Goal: Transaction & Acquisition: Book appointment/travel/reservation

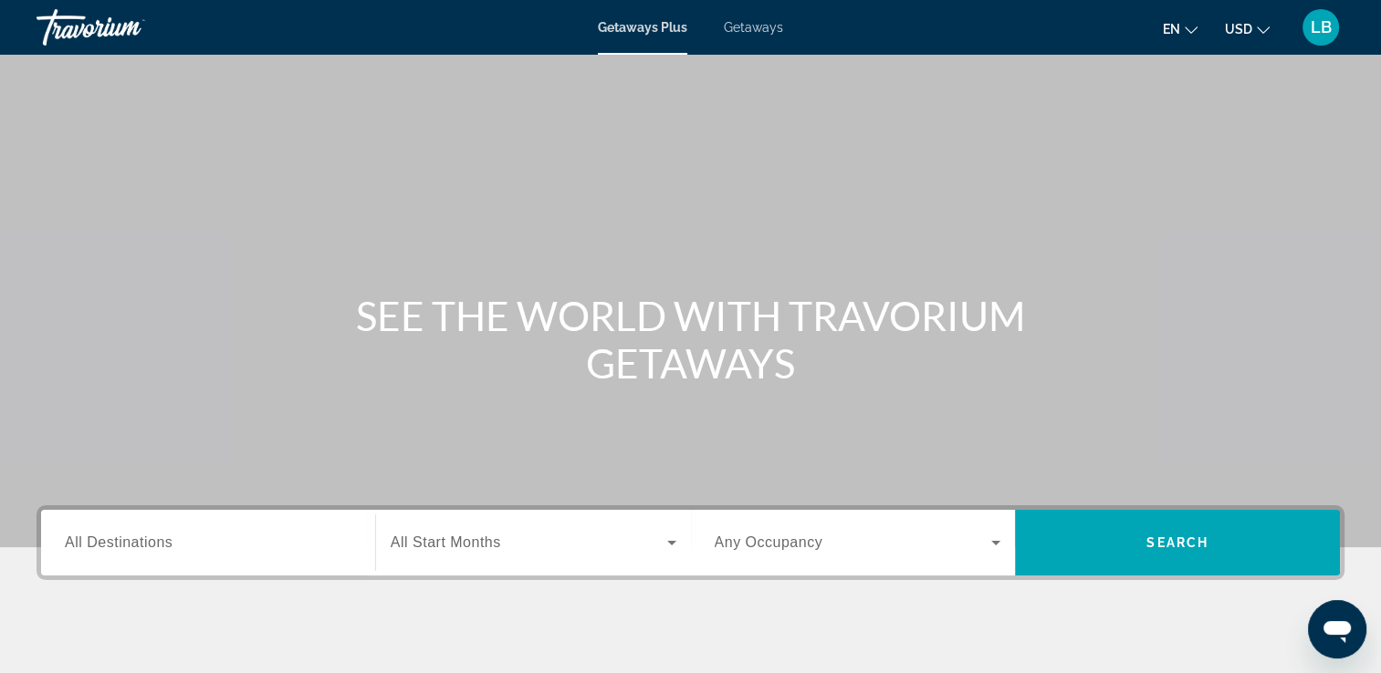
click at [601, 550] on span "Search widget" at bounding box center [529, 543] width 276 height 22
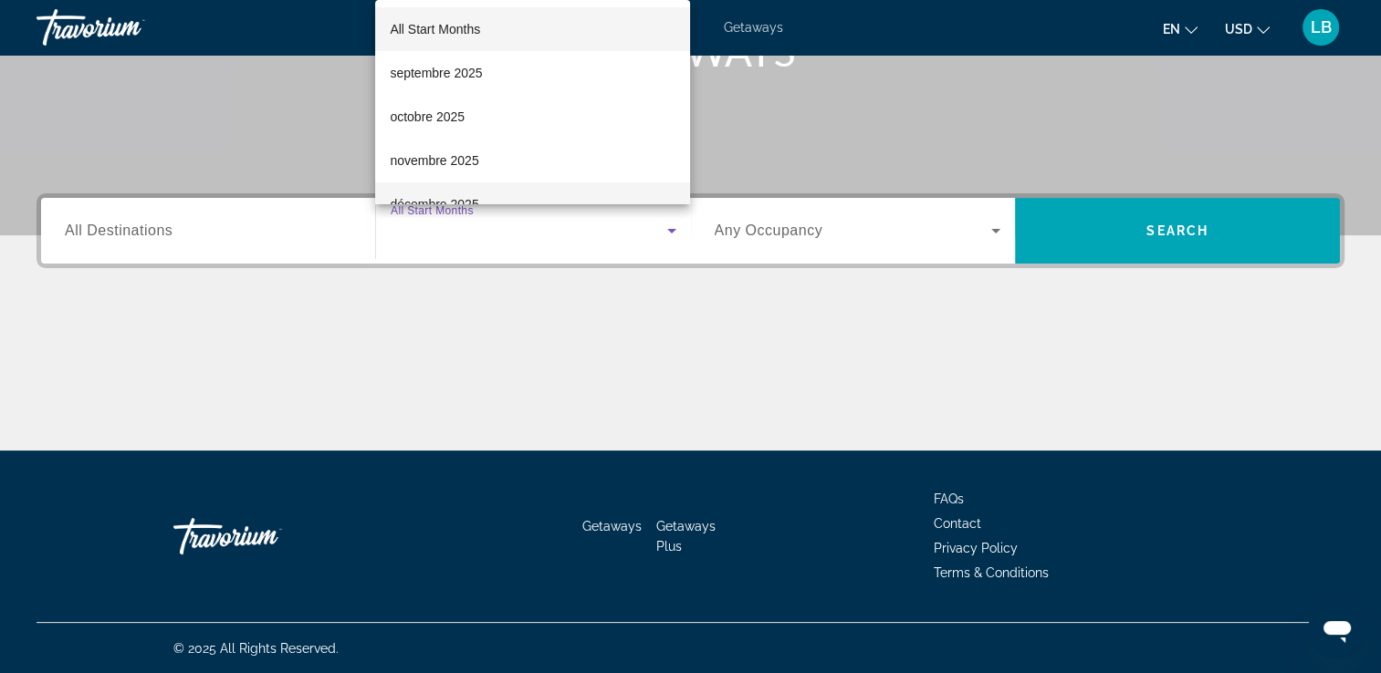
scroll to position [91, 0]
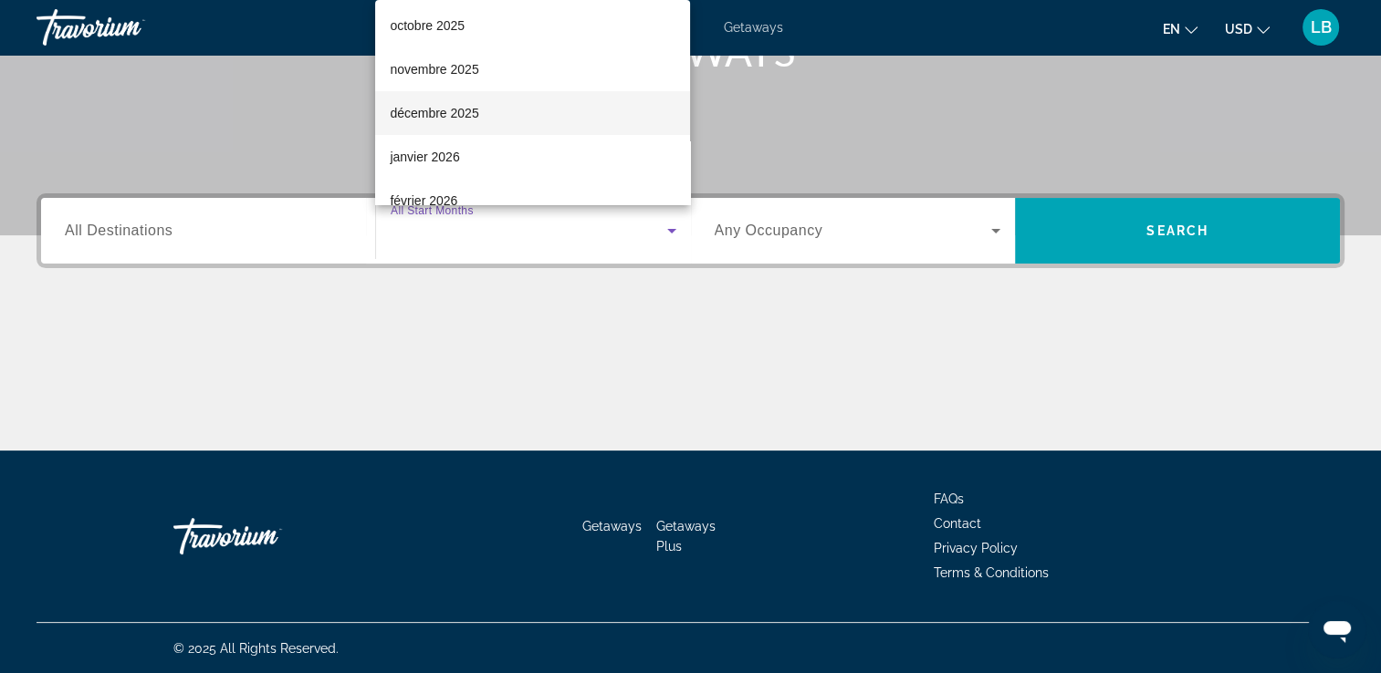
click at [499, 125] on mat-option "décembre 2025" at bounding box center [532, 113] width 315 height 44
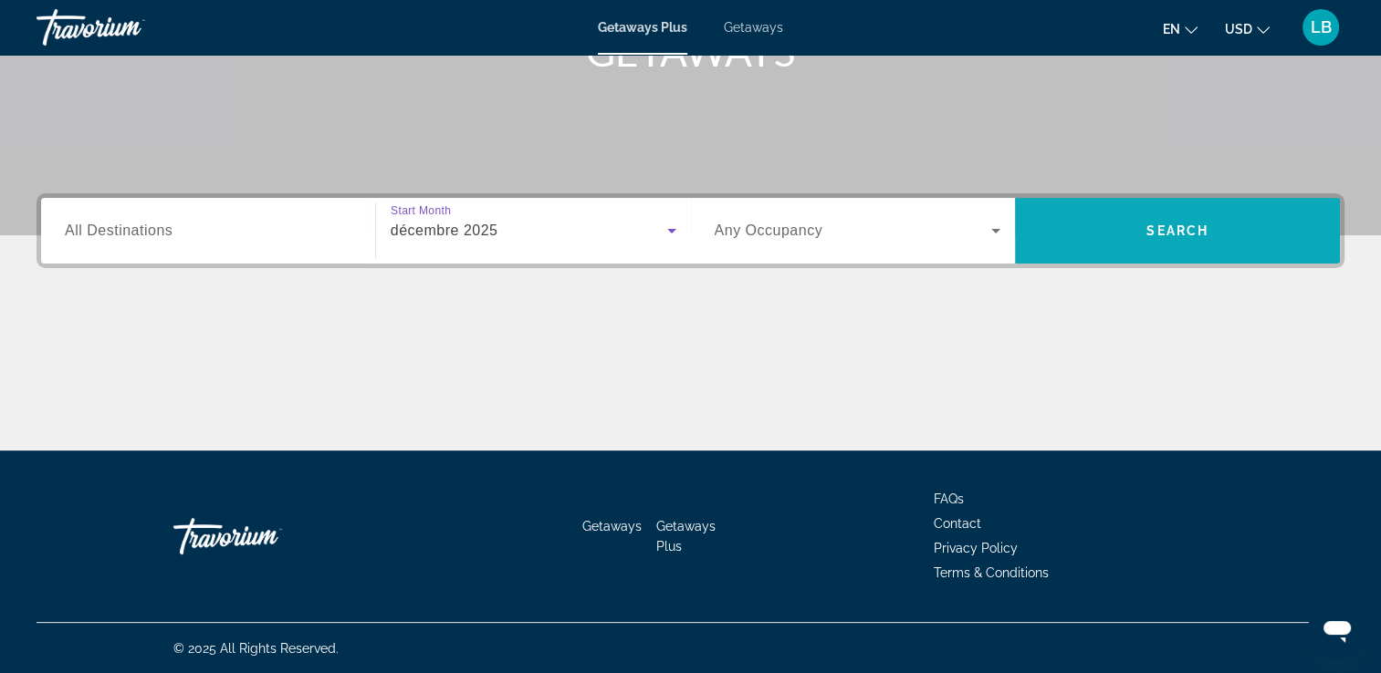
click at [1174, 246] on span "Search widget" at bounding box center [1177, 231] width 325 height 44
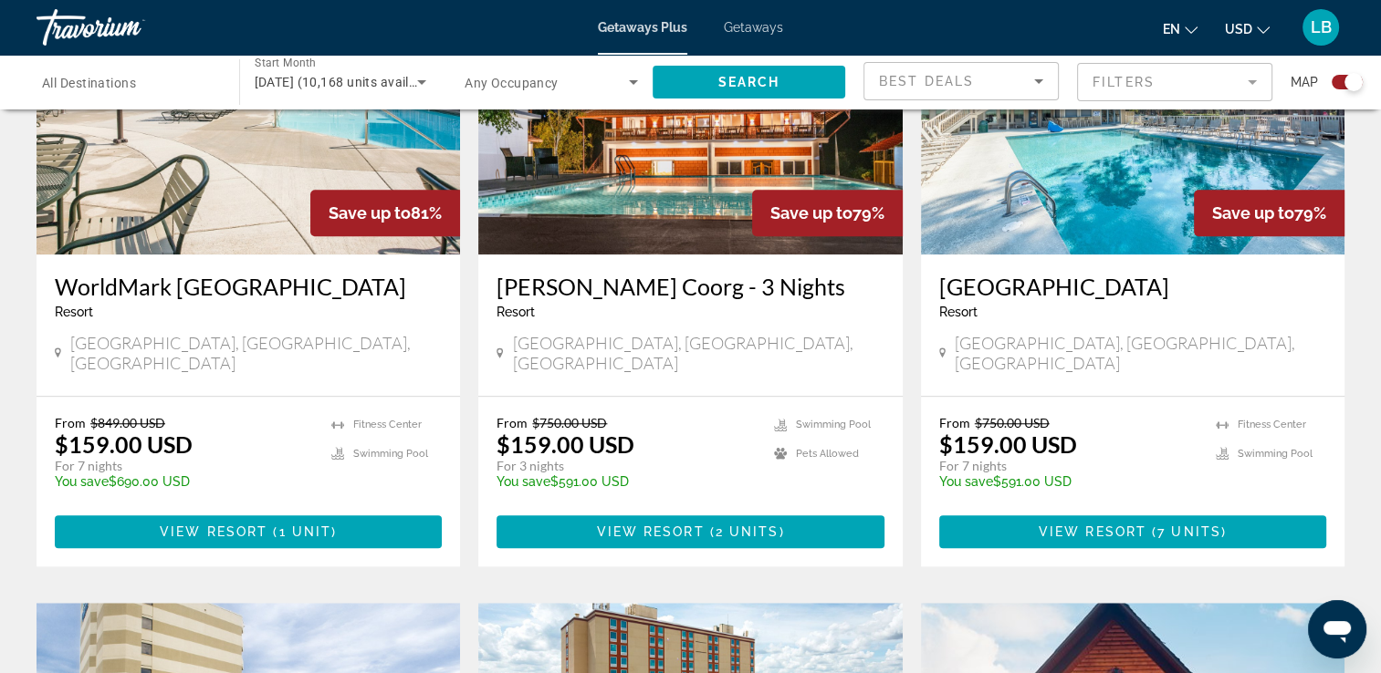
scroll to position [1095, 0]
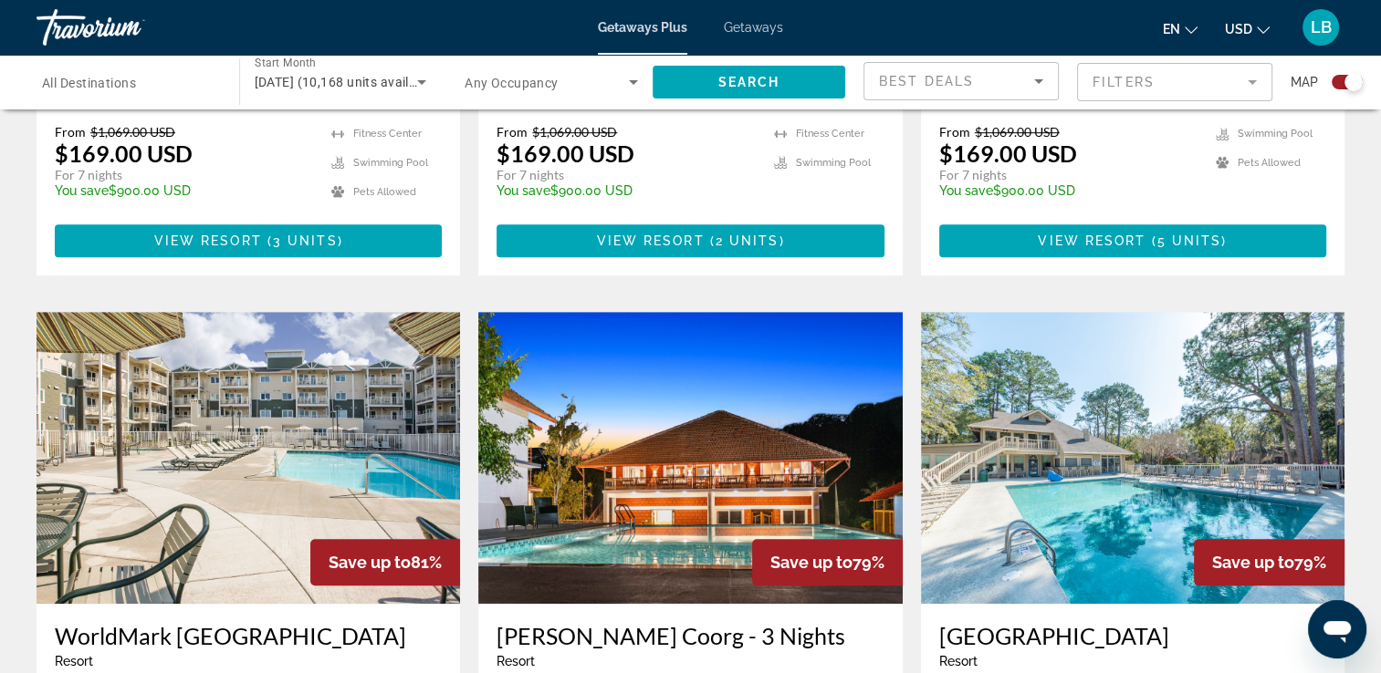
click at [381, 86] on span "[DATE] (10,168 units available)" at bounding box center [347, 82] width 185 height 15
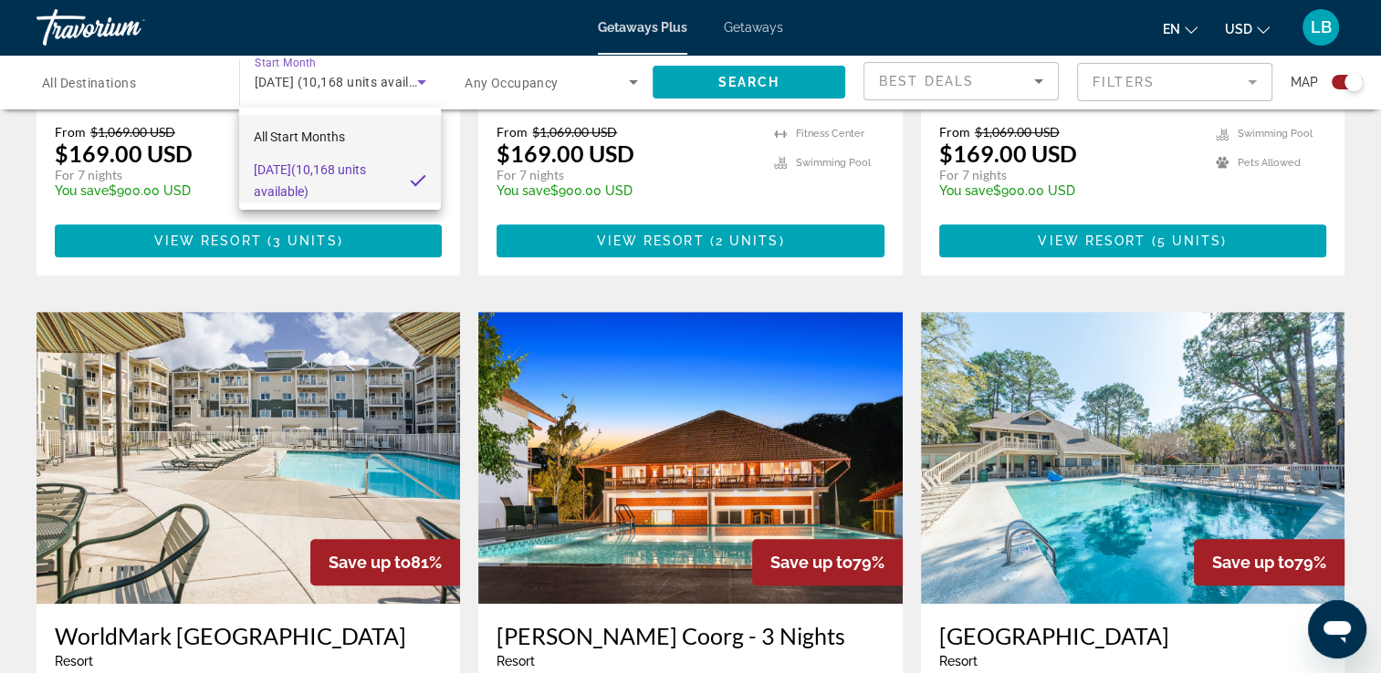
click at [337, 130] on span "All Start Months" at bounding box center [299, 137] width 91 height 15
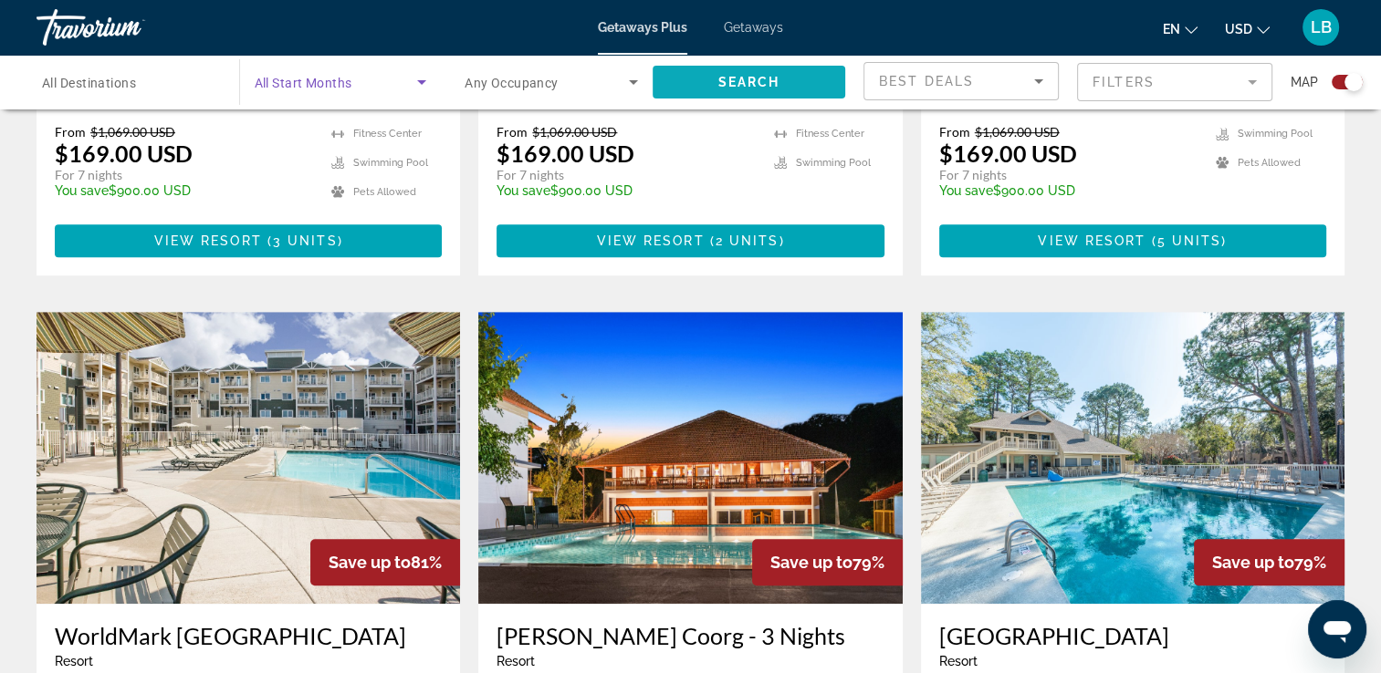
click at [788, 81] on span "Search widget" at bounding box center [748, 82] width 193 height 44
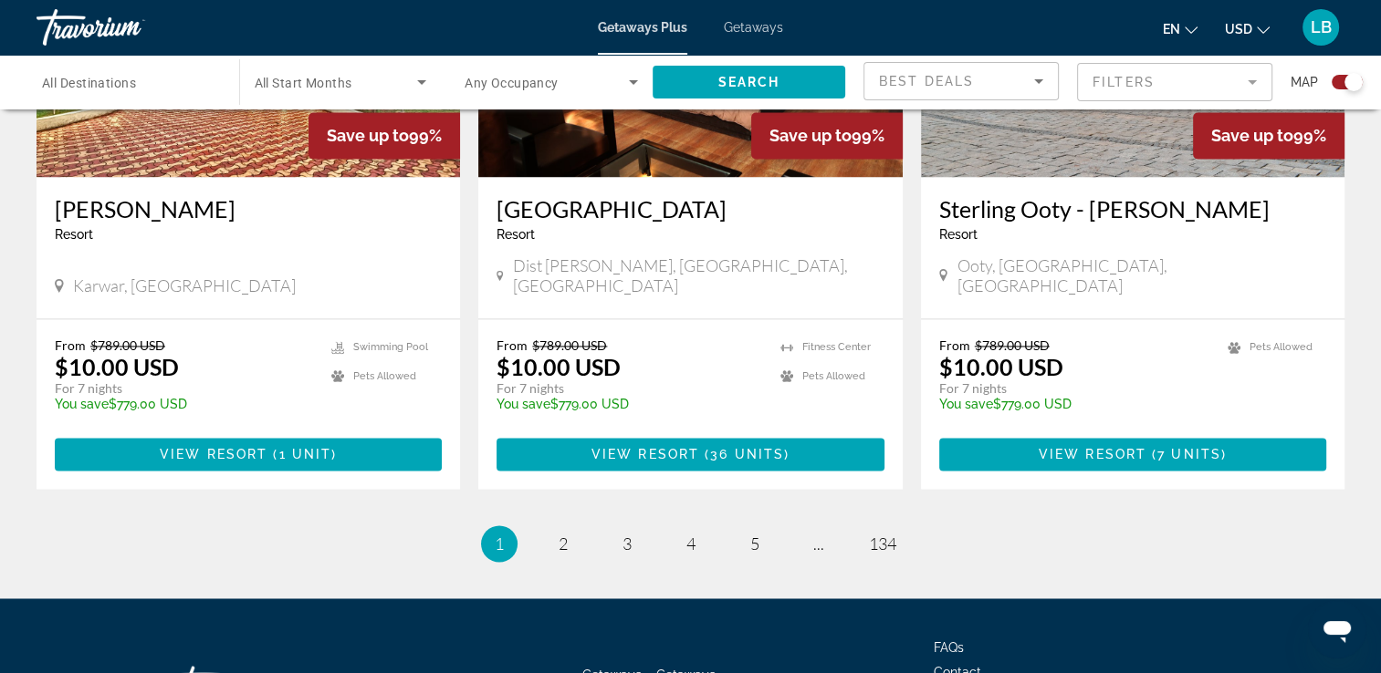
scroll to position [2870, 0]
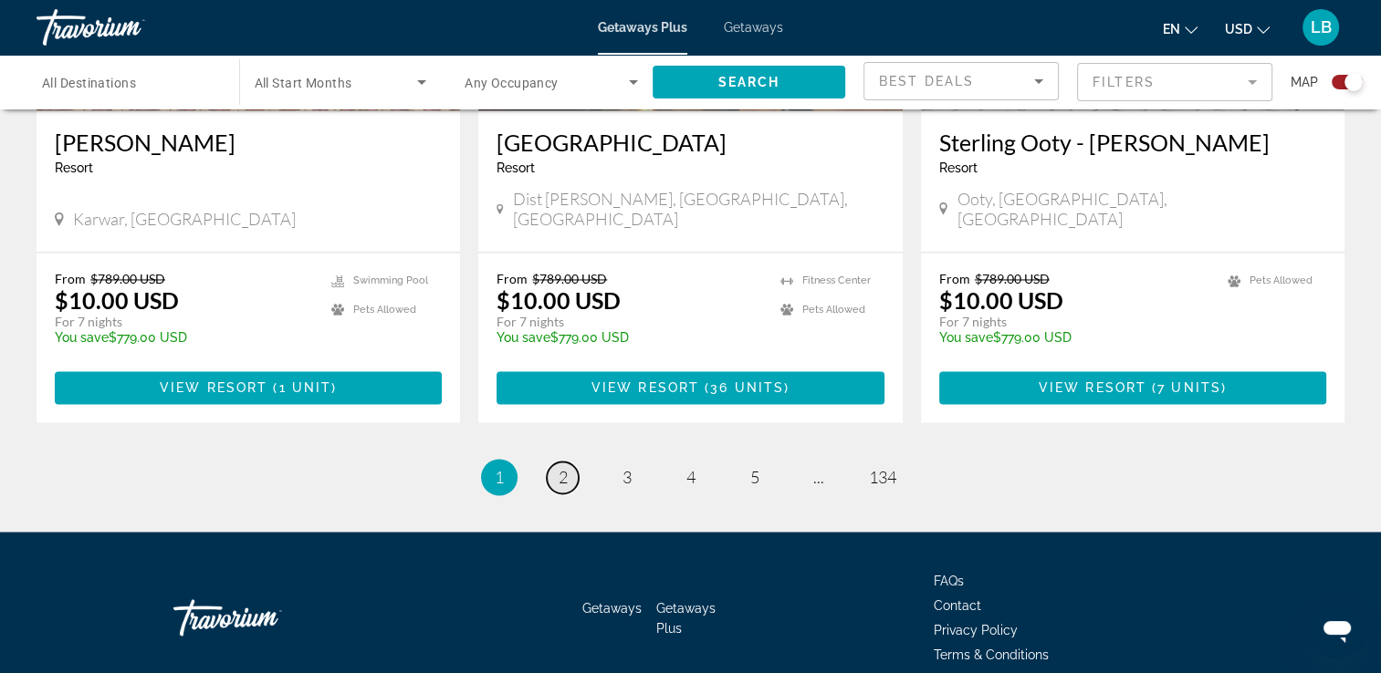
click at [569, 462] on link "page 2" at bounding box center [563, 478] width 32 height 32
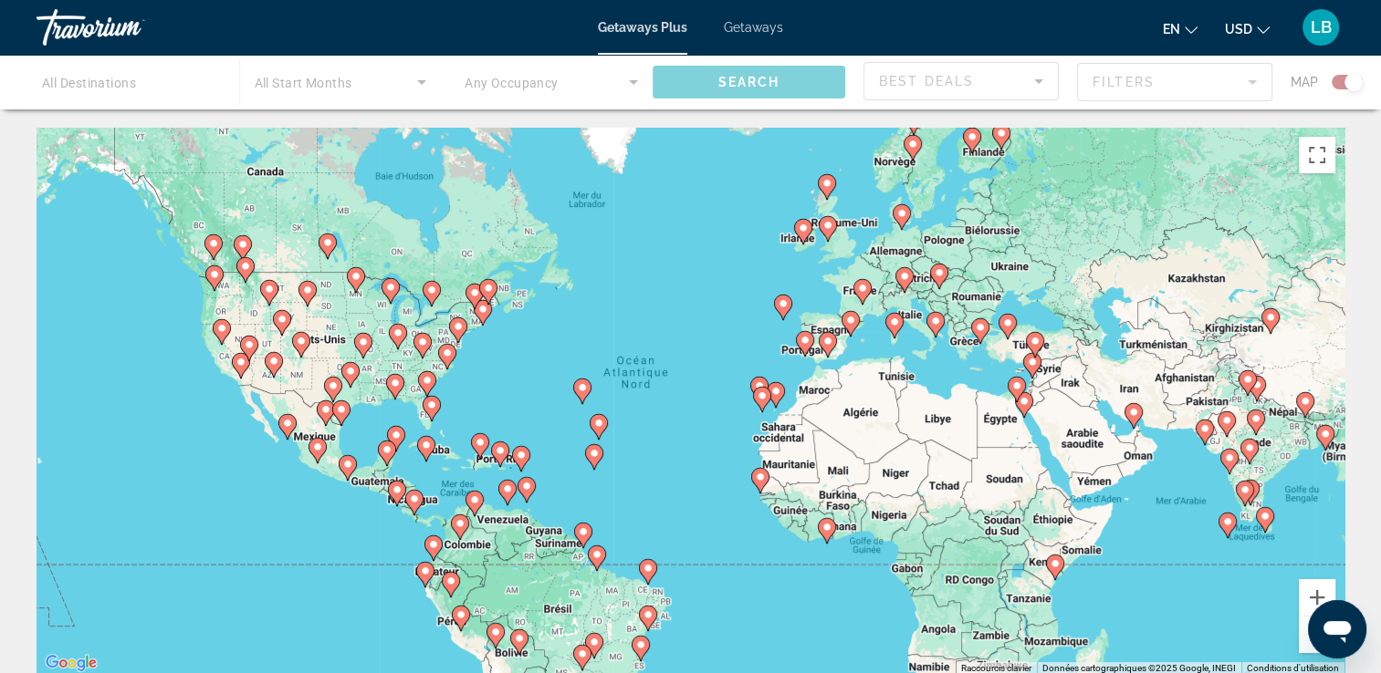
click at [168, 82] on div "Main content" at bounding box center [690, 82] width 1381 height 55
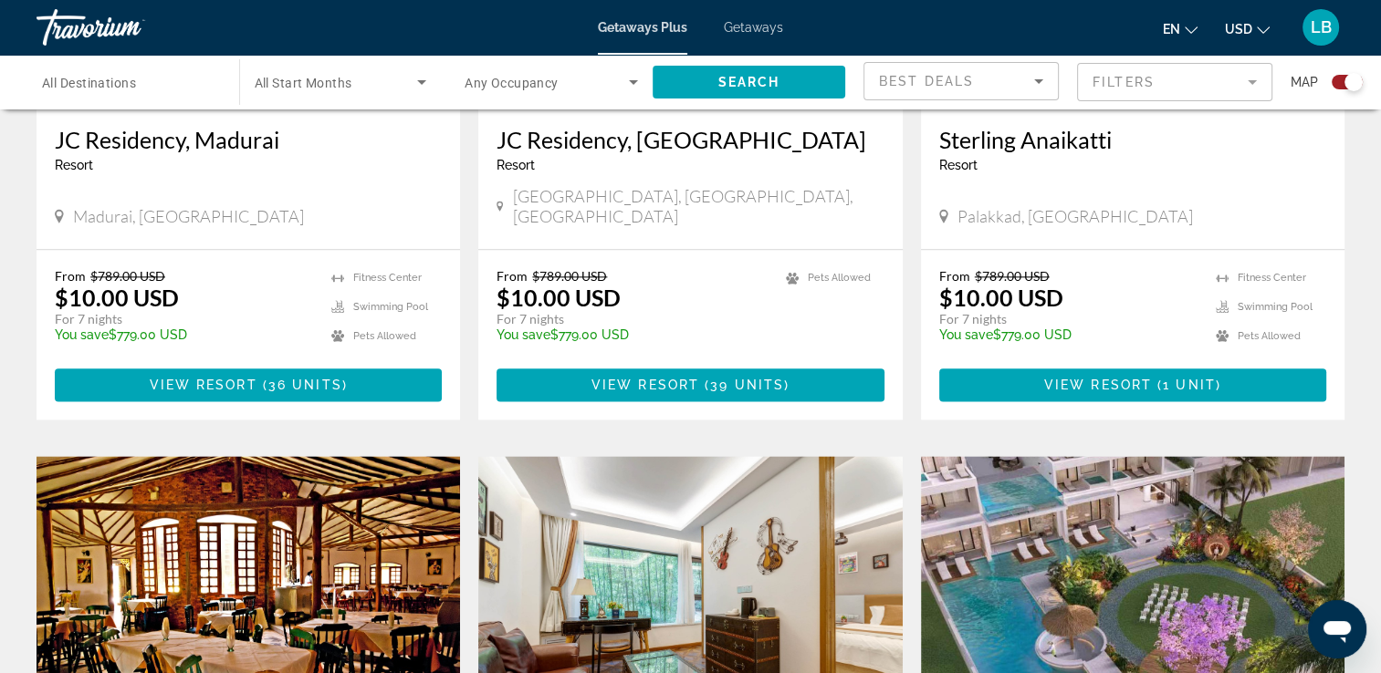
scroll to position [1748, 0]
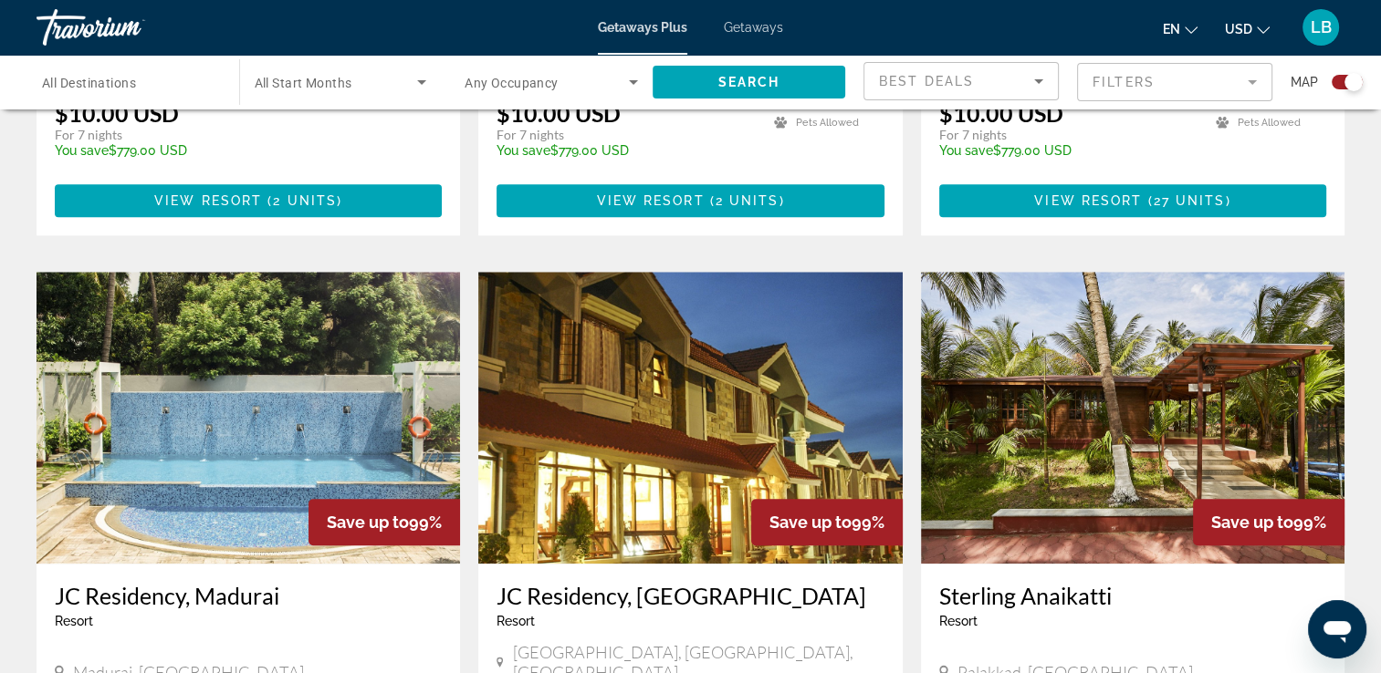
click at [284, 76] on span "All Start Months" at bounding box center [304, 83] width 98 height 15
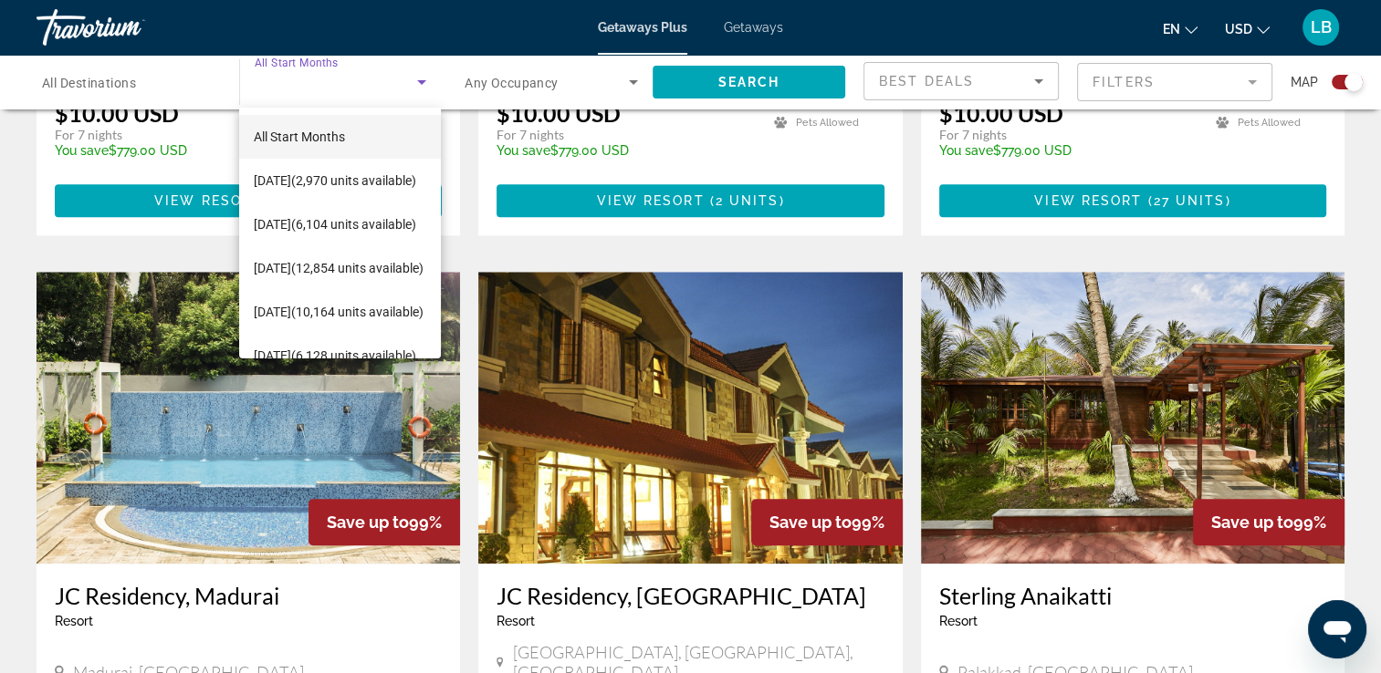
drag, startPoint x: 284, startPoint y: 75, endPoint x: 190, endPoint y: 78, distance: 94.1
click at [190, 78] on div at bounding box center [690, 336] width 1381 height 673
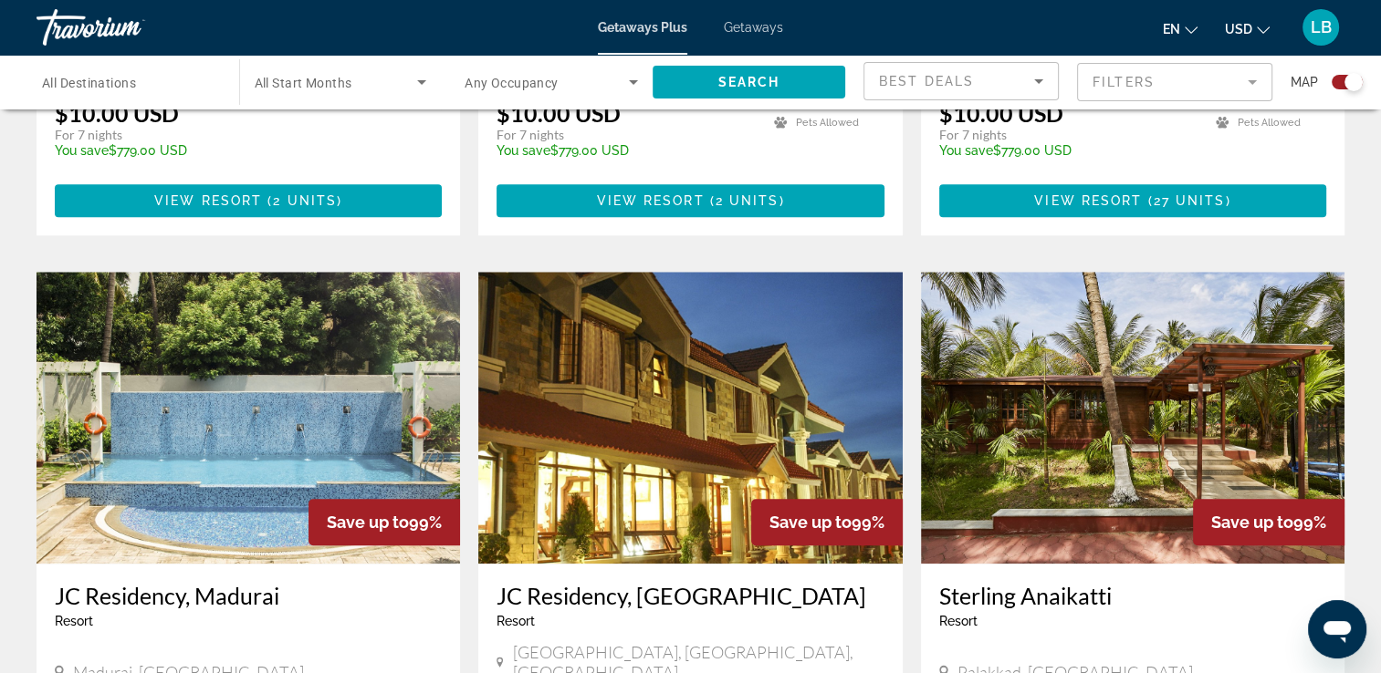
click at [134, 86] on span "All Destinations" at bounding box center [89, 83] width 94 height 15
click at [134, 86] on input "Destination All Destinations" at bounding box center [128, 83] width 173 height 22
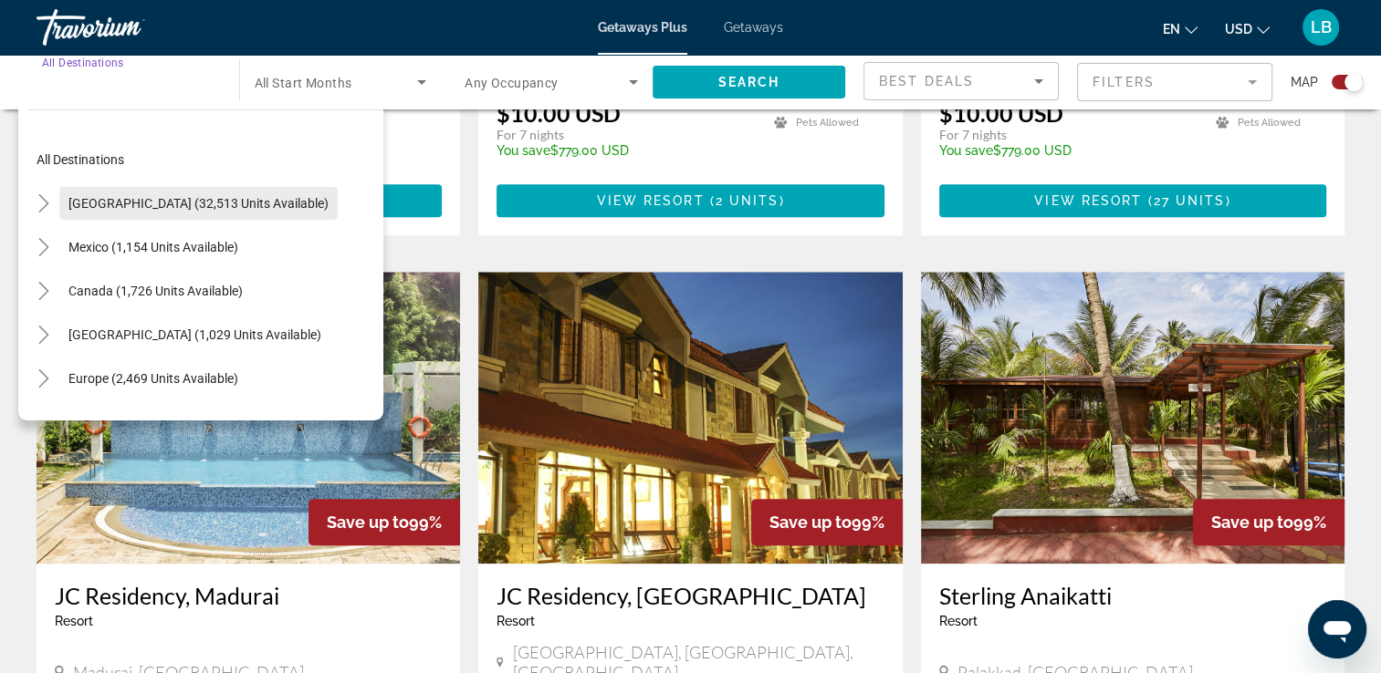
click at [141, 196] on span "[GEOGRAPHIC_DATA] (32,513 units available)" at bounding box center [198, 203] width 260 height 15
type input "**********"
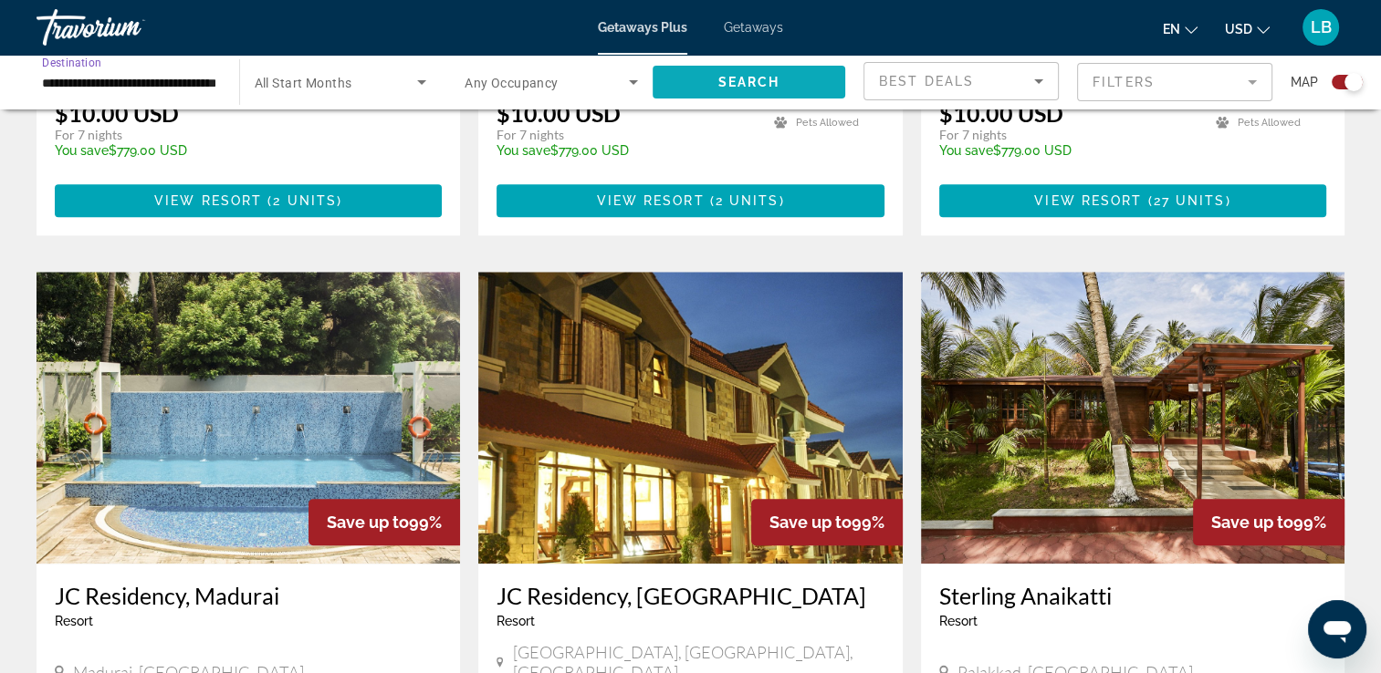
click at [730, 89] on span "Search widget" at bounding box center [748, 82] width 193 height 44
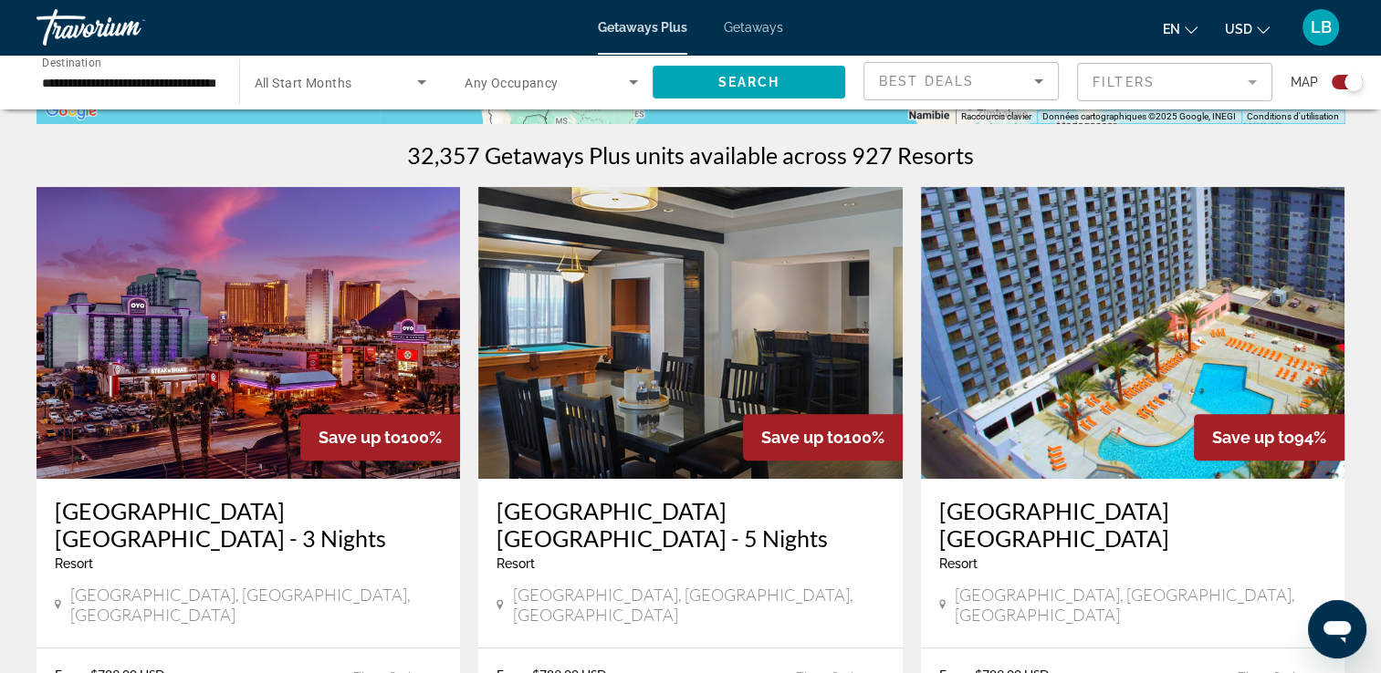
scroll to position [643, 0]
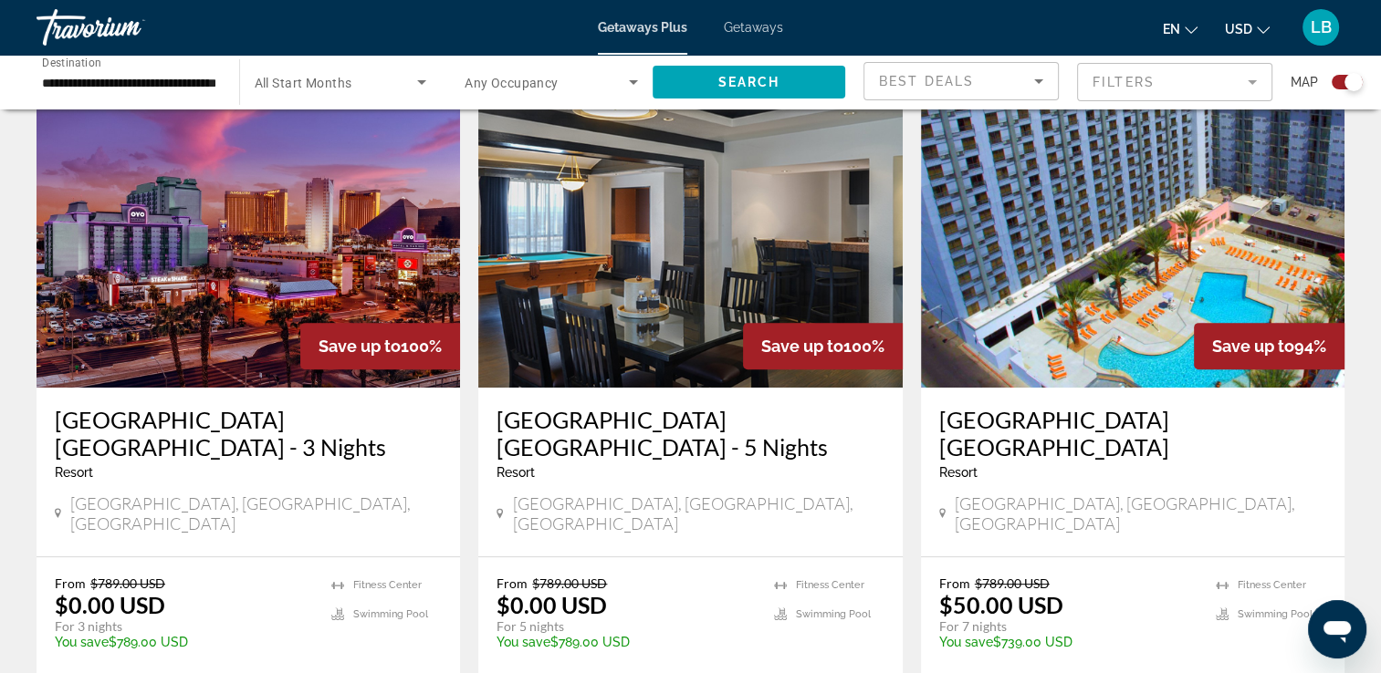
click at [303, 228] on img "Main content" at bounding box center [248, 242] width 423 height 292
